Goal: Task Accomplishment & Management: Complete application form

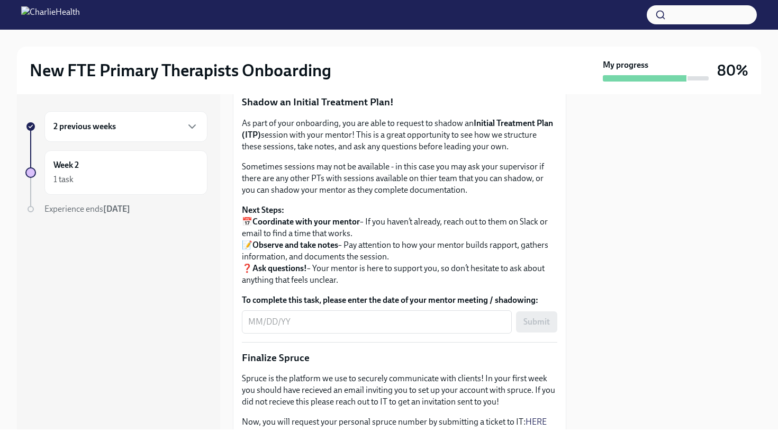
scroll to position [1088, 0]
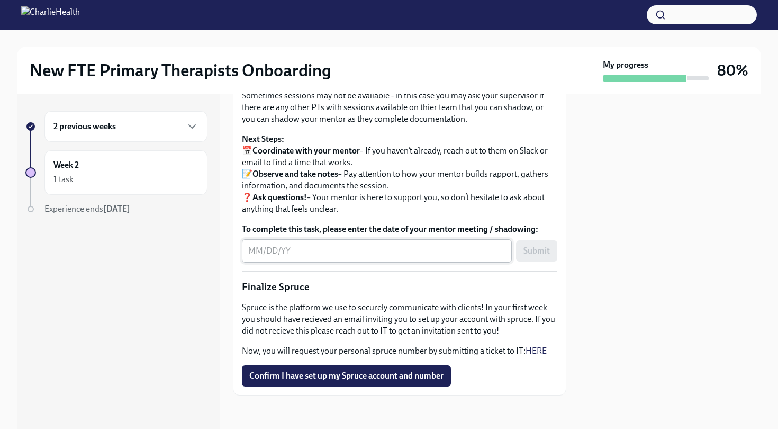
click at [381, 262] on div "x ​" at bounding box center [377, 250] width 270 height 23
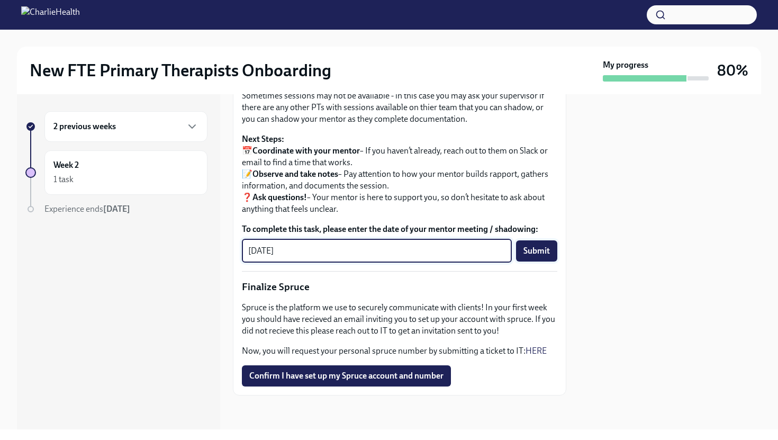
type textarea "[DATE]"
click at [527, 256] on span "Submit" at bounding box center [536, 250] width 26 height 11
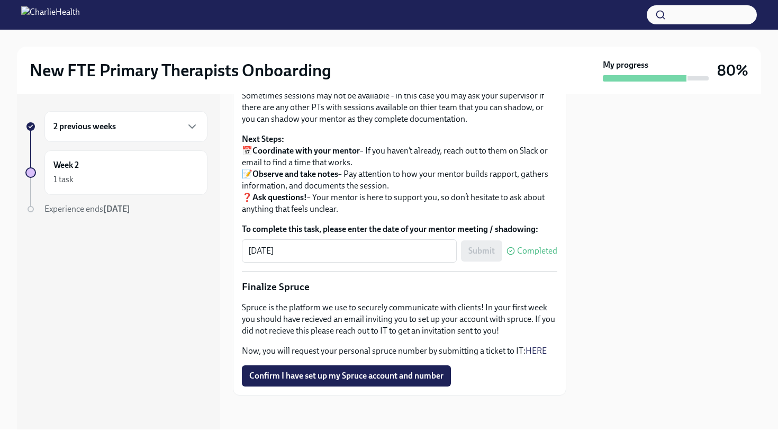
scroll to position [1204, 0]
click at [316, 378] on span "Confirm I have set up my Spruce account and number" at bounding box center [346, 375] width 194 height 11
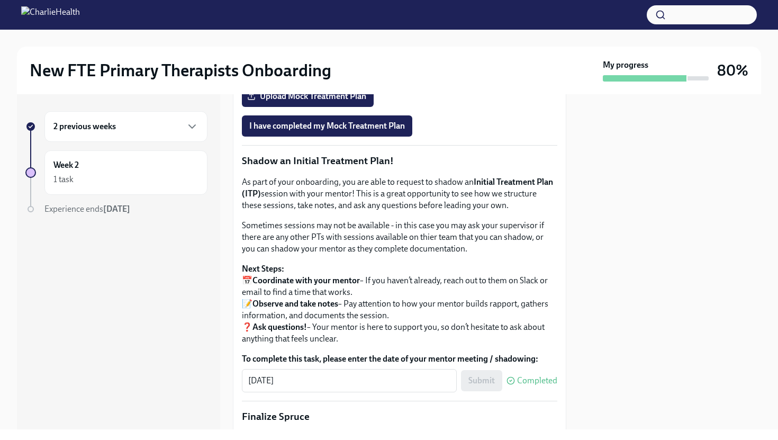
scroll to position [781, 0]
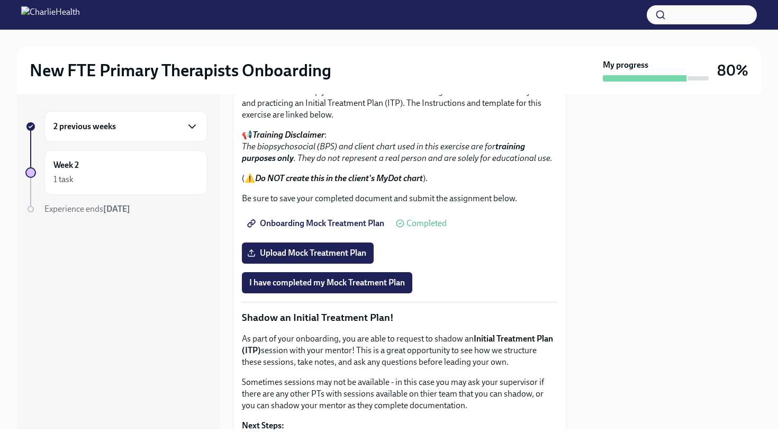
click at [193, 129] on icon "button" at bounding box center [192, 126] width 13 height 13
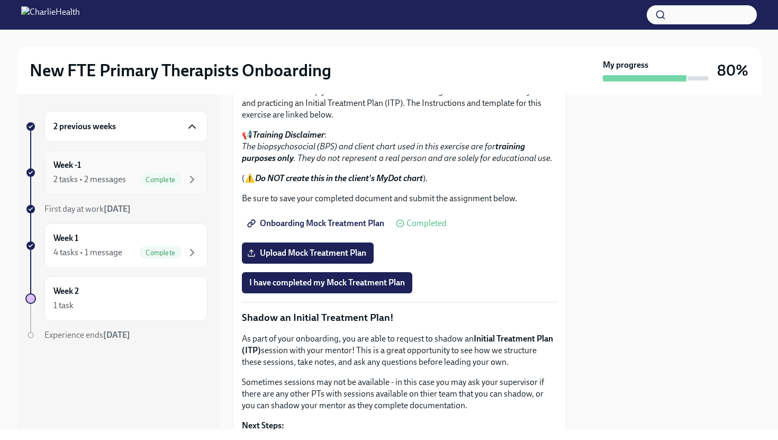
click at [117, 165] on div "Week -1 2 tasks • 2 messages Complete" at bounding box center [125, 172] width 145 height 26
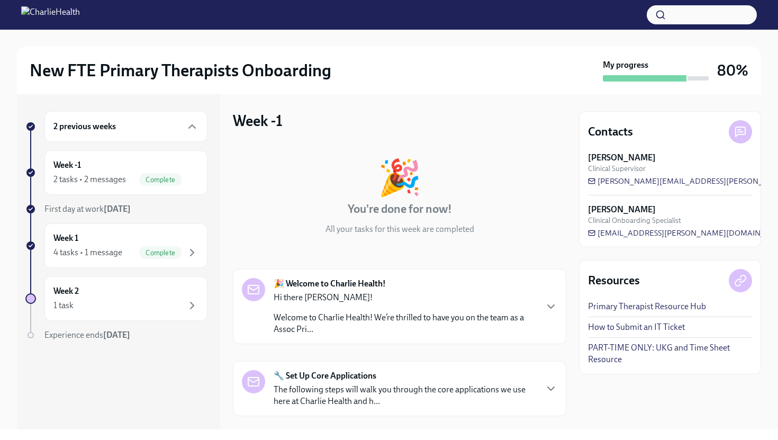
scroll to position [140, 0]
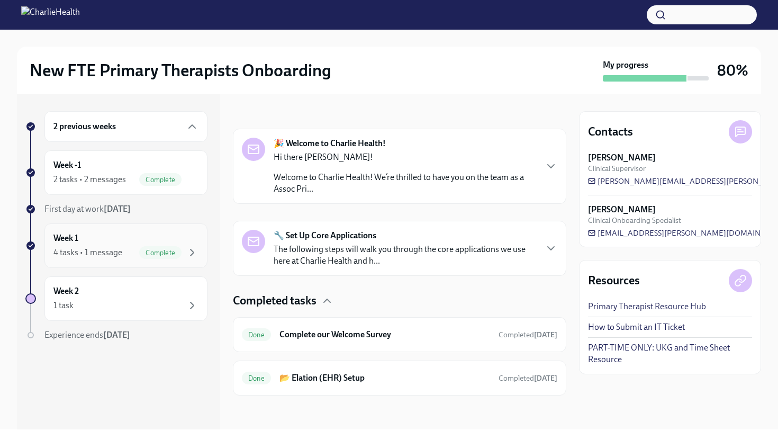
click at [134, 239] on div "Week 1 4 tasks • 1 message Complete" at bounding box center [125, 245] width 145 height 26
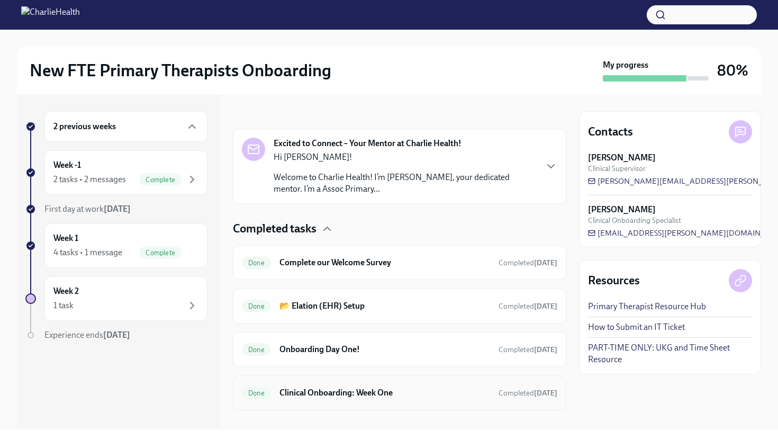
click at [322, 396] on h6 "Clinical Onboarding: Week One" at bounding box center [384, 393] width 211 height 12
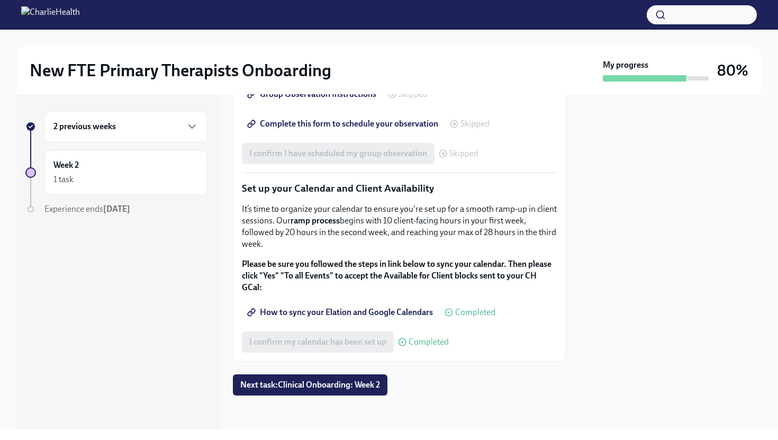
scroll to position [1725, 0]
click at [141, 133] on div "2 previous weeks" at bounding box center [125, 126] width 163 height 31
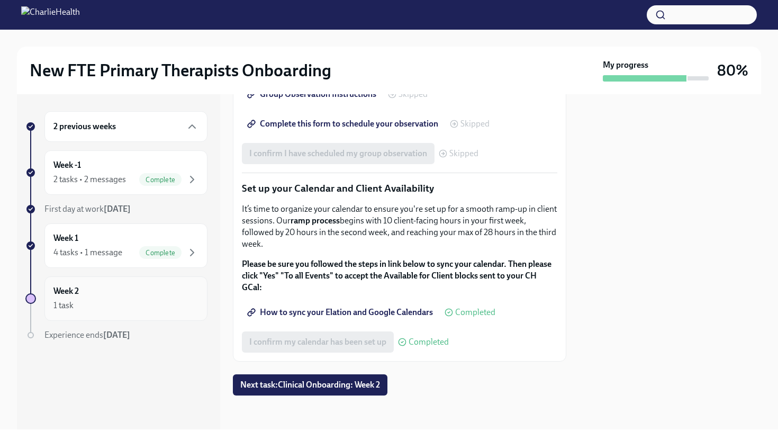
click at [116, 300] on div "1 task" at bounding box center [125, 305] width 145 height 13
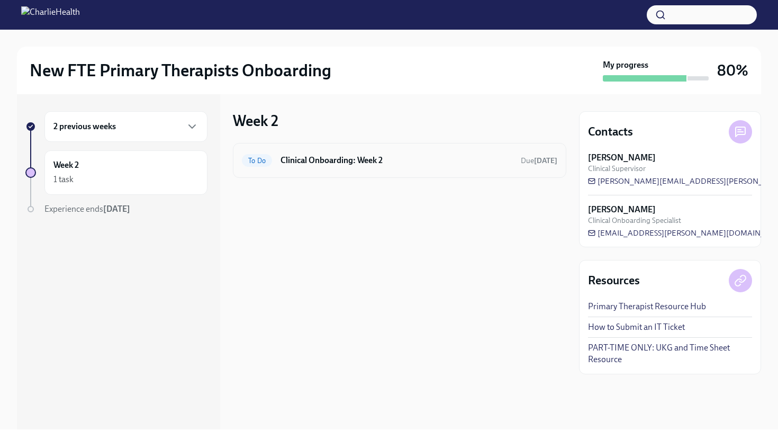
click at [327, 161] on h6 "Clinical Onboarding: Week 2" at bounding box center [396, 160] width 232 height 12
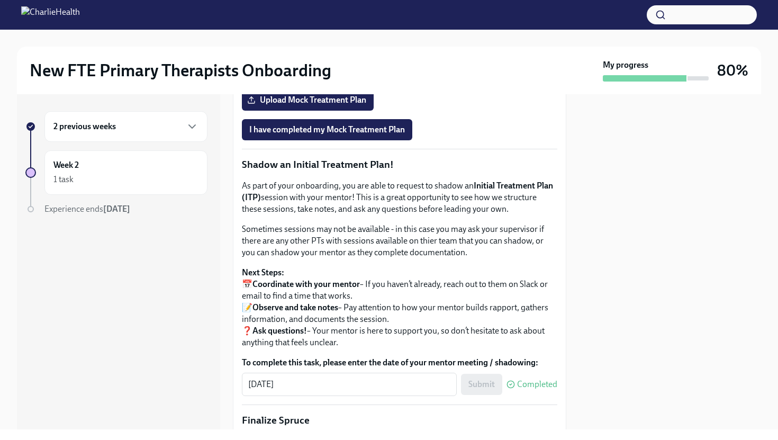
scroll to position [931, 0]
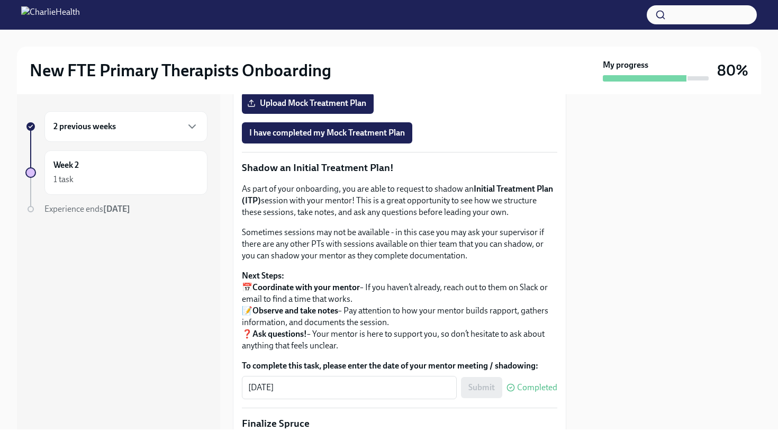
click at [311, 79] on span "Onboarding Mock Treatment Plan" at bounding box center [316, 73] width 135 height 11
